Goal: Check status: Check status

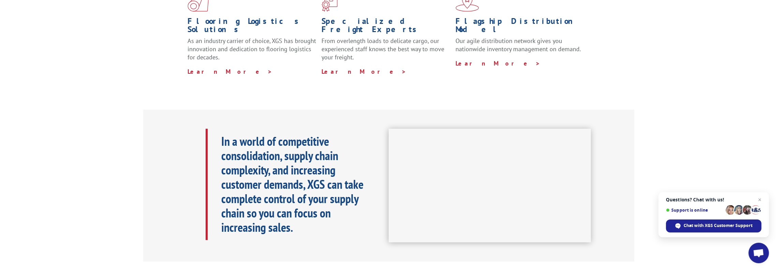
scroll to position [136, 0]
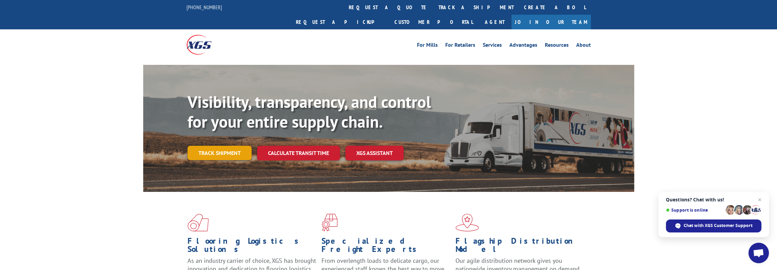
click at [219, 146] on link "Track shipment" at bounding box center [220, 153] width 64 height 14
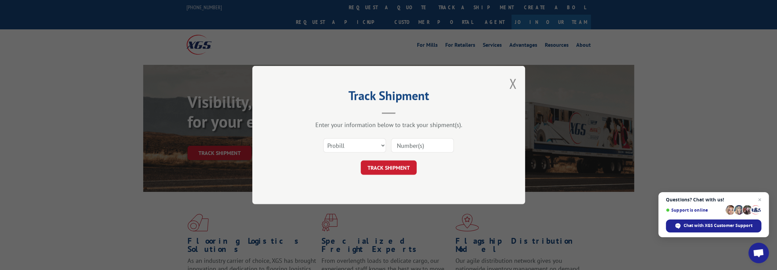
click at [519, 83] on div "Track Shipment Enter your information below to track your shipment(s). Select c…" at bounding box center [388, 135] width 273 height 138
click at [512, 85] on button "Close modal" at bounding box center [513, 83] width 8 height 18
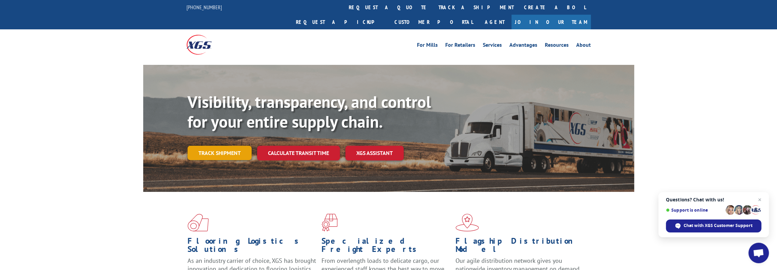
click at [219, 146] on link "Track shipment" at bounding box center [220, 153] width 64 height 14
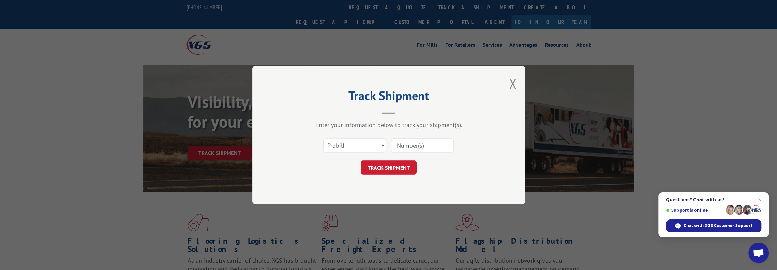
click at [405, 146] on input at bounding box center [422, 145] width 63 height 14
paste input "17690599"
type input "17690599"
click at [399, 168] on button "TRACK SHIPMENT" at bounding box center [389, 167] width 56 height 14
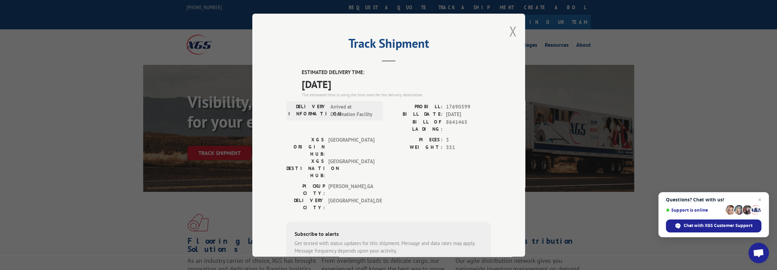
click at [511, 32] on button "Close modal" at bounding box center [513, 31] width 8 height 18
